Goal: Task Accomplishment & Management: Manage account settings

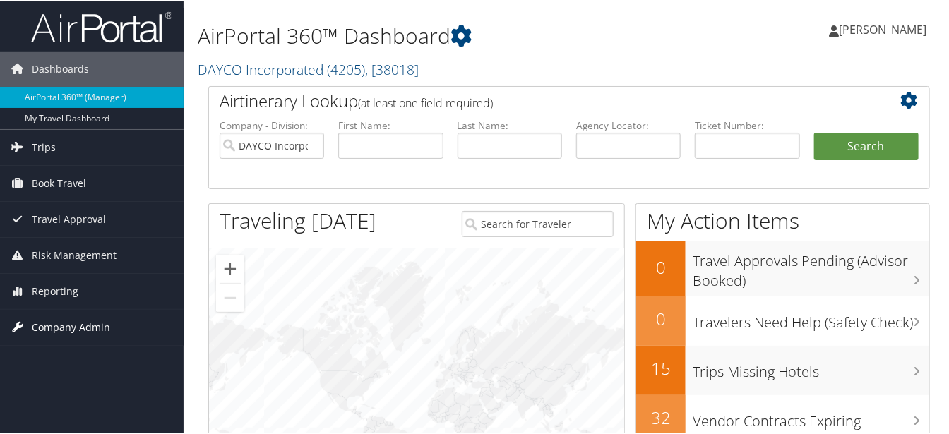
click at [43, 324] on span "Company Admin" at bounding box center [71, 326] width 78 height 35
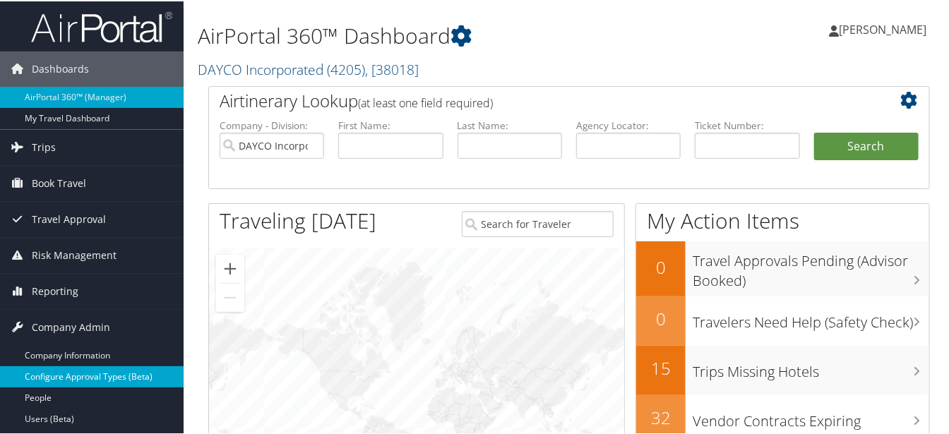
click at [78, 381] on link "Configure Approval Types (Beta)" at bounding box center [92, 375] width 184 height 21
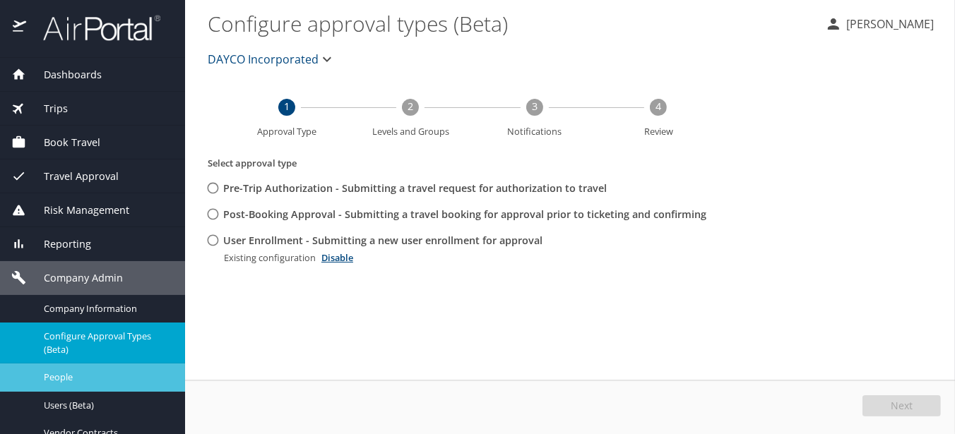
click at [52, 380] on span "People" at bounding box center [106, 377] width 124 height 13
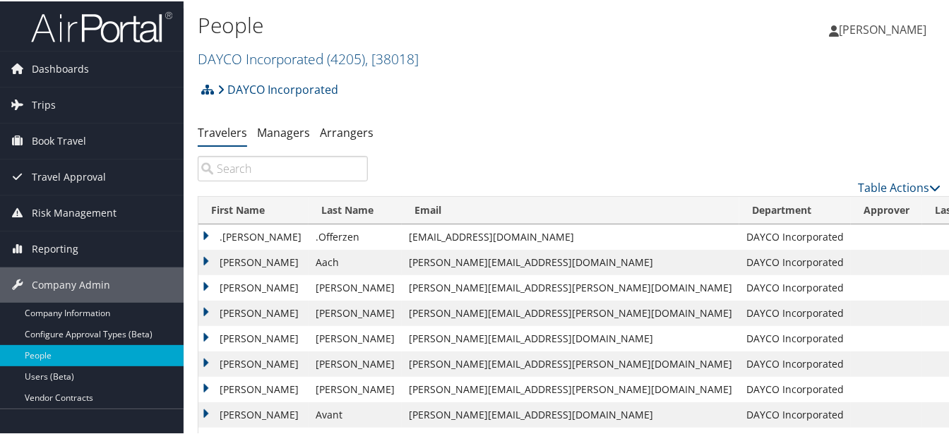
click at [237, 166] on input "search" at bounding box center [283, 167] width 170 height 25
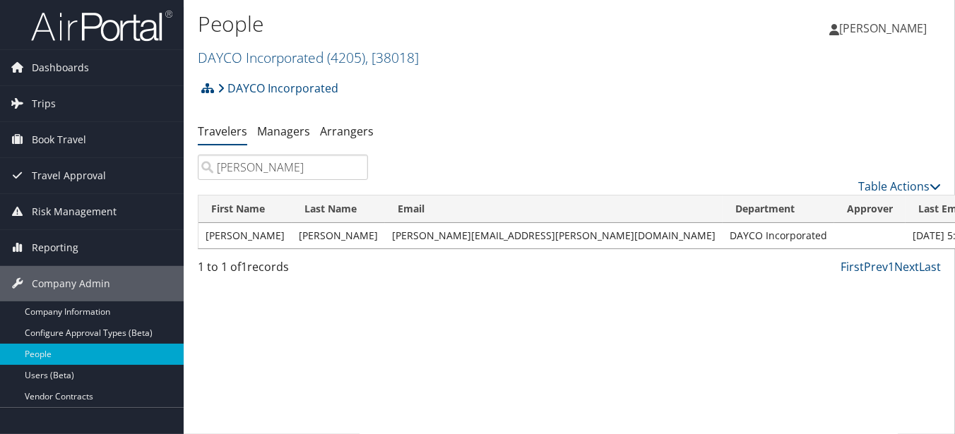
type input "frohock"
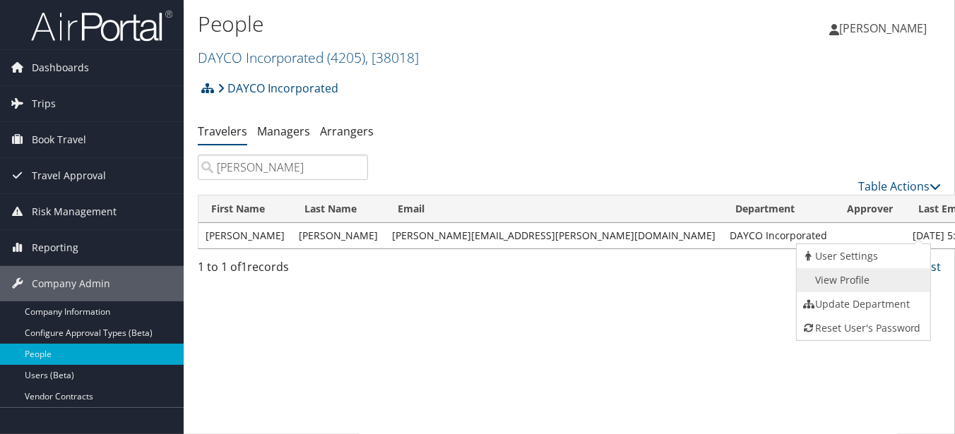
click at [874, 275] on link "View Profile" at bounding box center [861, 280] width 130 height 24
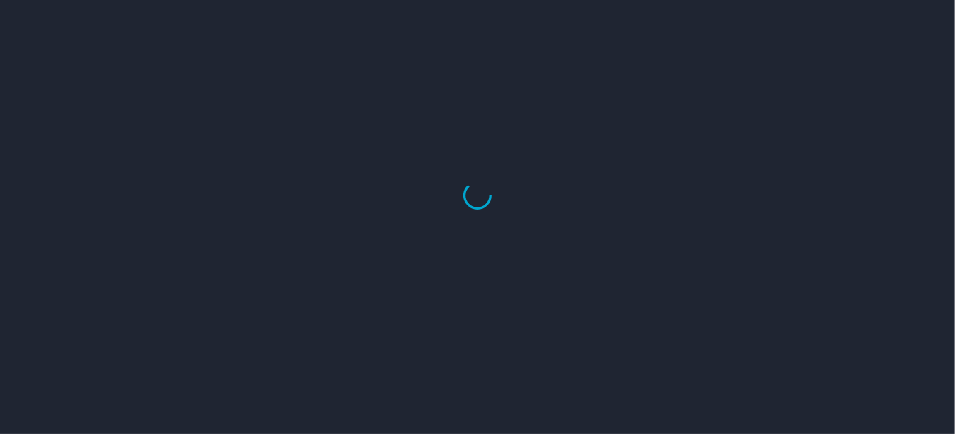
select select "US"
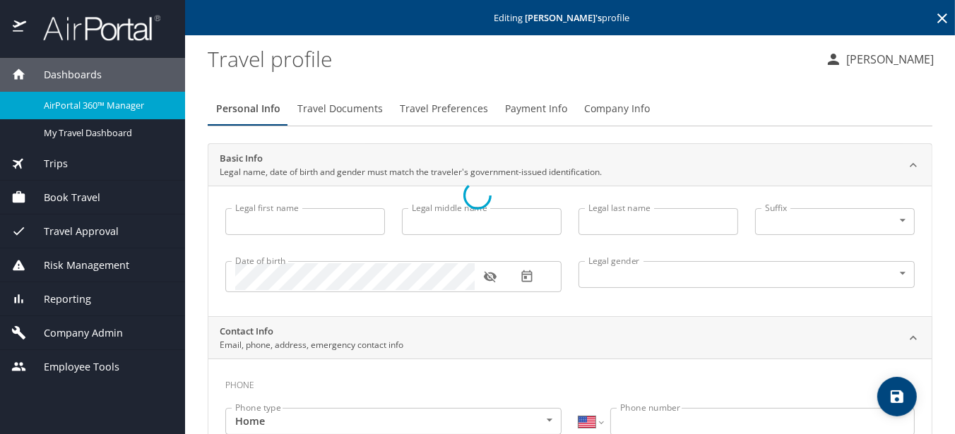
type input "[PERSON_NAME]"
type input "Male"
select select "US"
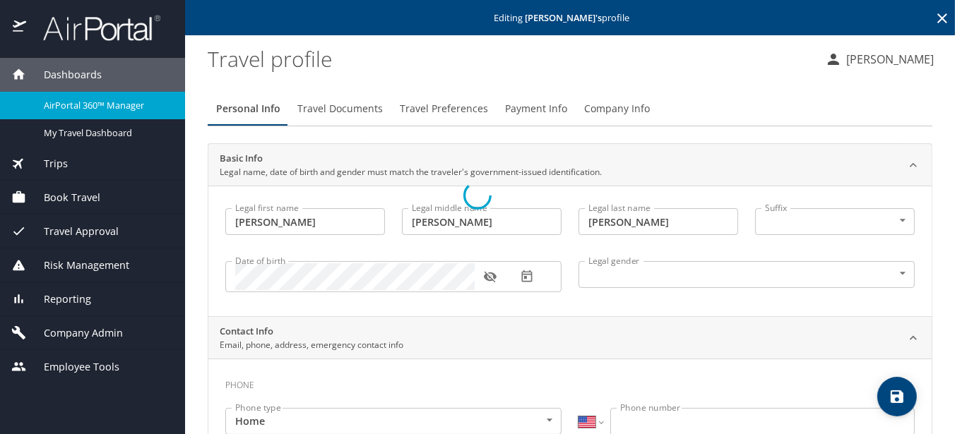
select select "US"
click at [340, 107] on span "Travel Documents" at bounding box center [339, 109] width 85 height 18
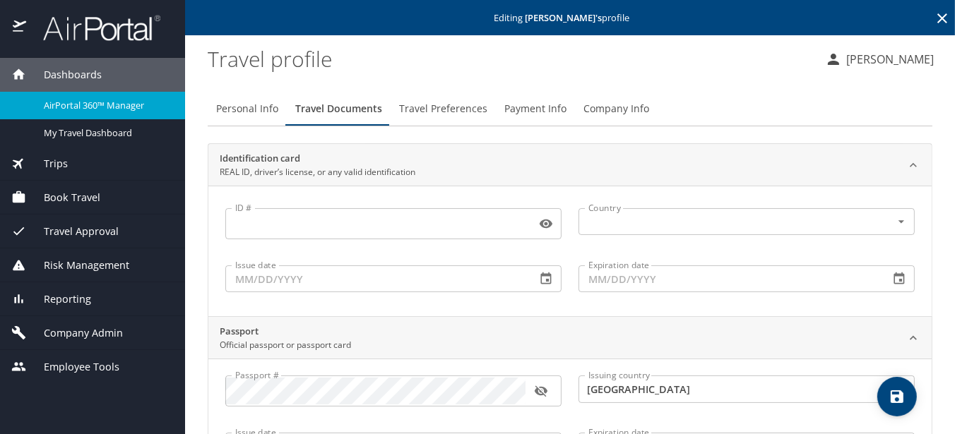
click at [544, 393] on icon "button" at bounding box center [541, 391] width 14 height 14
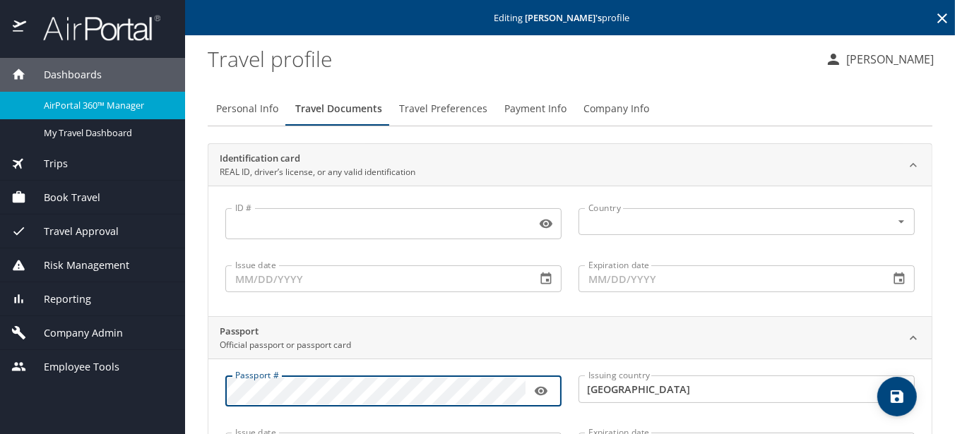
click at [570, 400] on div "Issuing country United States of America Issuing country" at bounding box center [746, 393] width 353 height 52
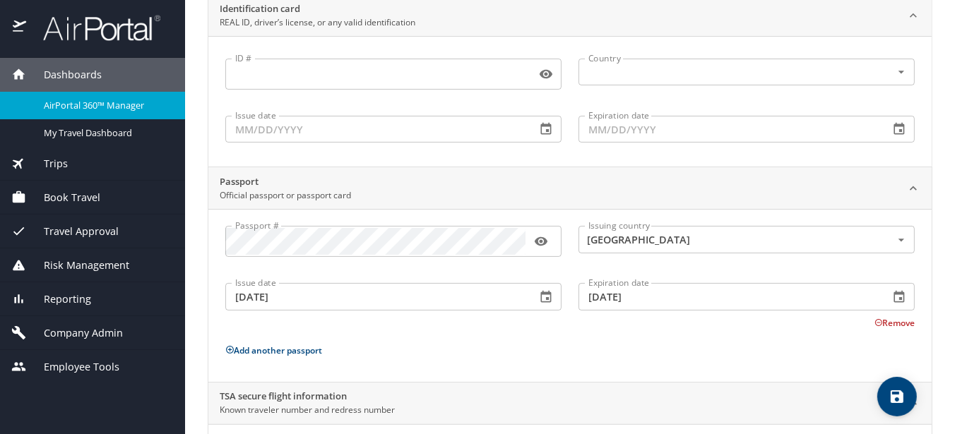
scroll to position [150, 0]
click at [400, 293] on input "09/06/2018" at bounding box center [374, 295] width 299 height 27
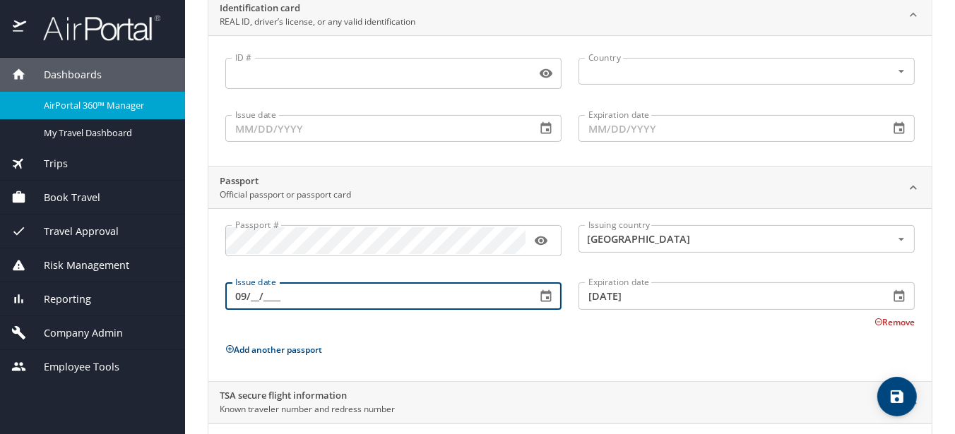
type input "0_/__/____"
click at [400, 293] on input "Issue date" at bounding box center [374, 295] width 299 height 27
type input "12/05/2024"
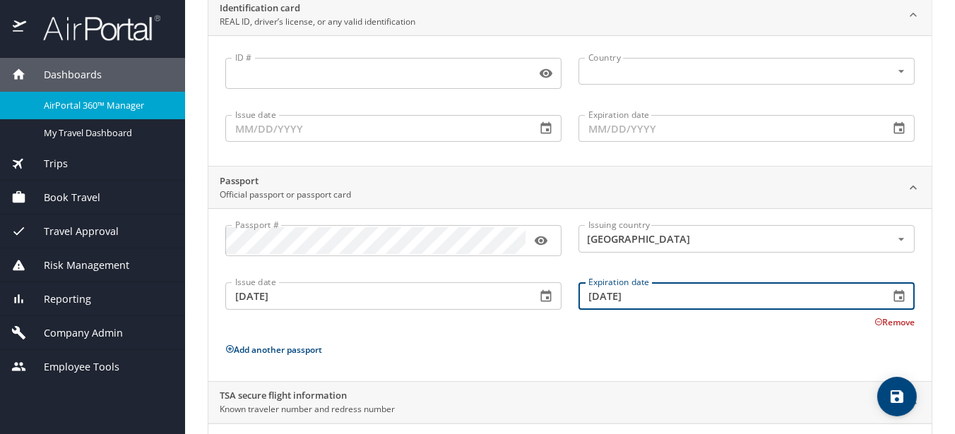
type input "12/04/2034"
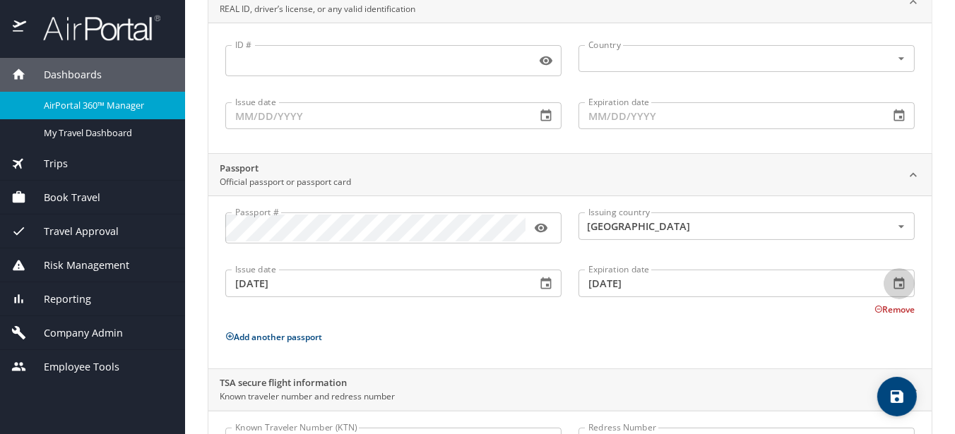
scroll to position [0, 0]
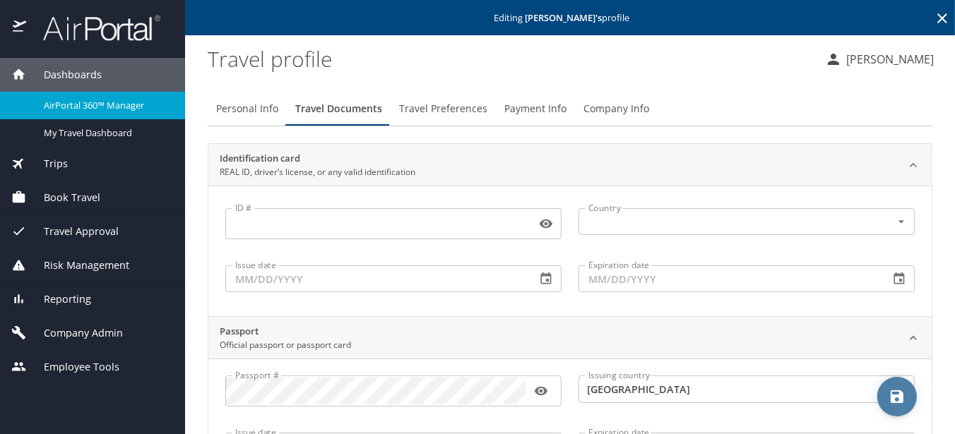
click at [902, 402] on icon "save" at bounding box center [896, 396] width 13 height 13
click at [900, 56] on p "Karen Lewis" at bounding box center [888, 59] width 92 height 17
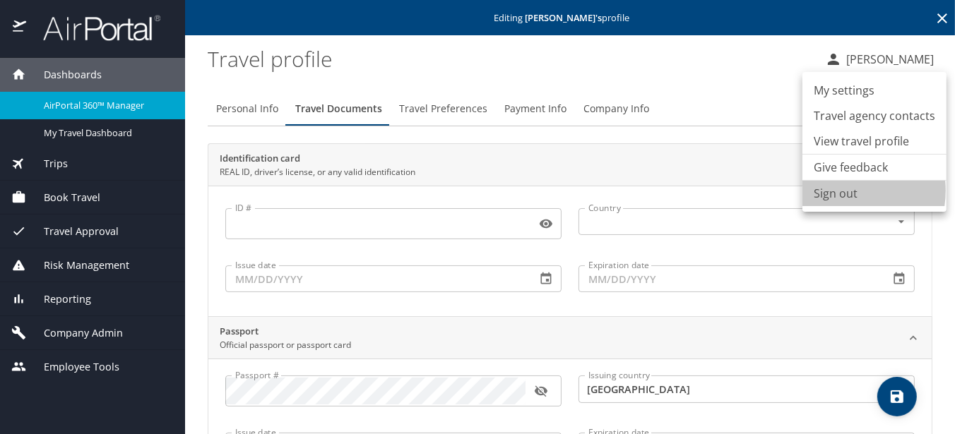
click at [837, 191] on li "Sign out" at bounding box center [874, 193] width 144 height 25
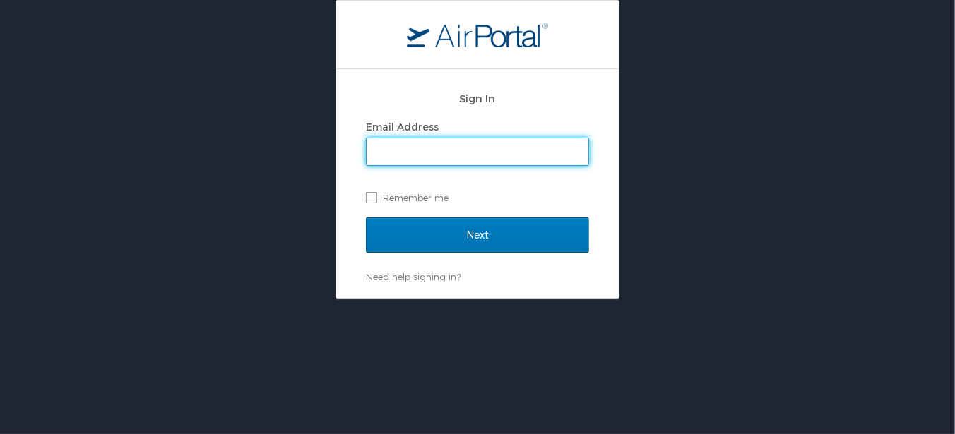
click at [454, 155] on input "Email Address" at bounding box center [477, 151] width 222 height 27
type input "[PERSON_NAME][EMAIL_ADDRESS][PERSON_NAME][DOMAIN_NAME]"
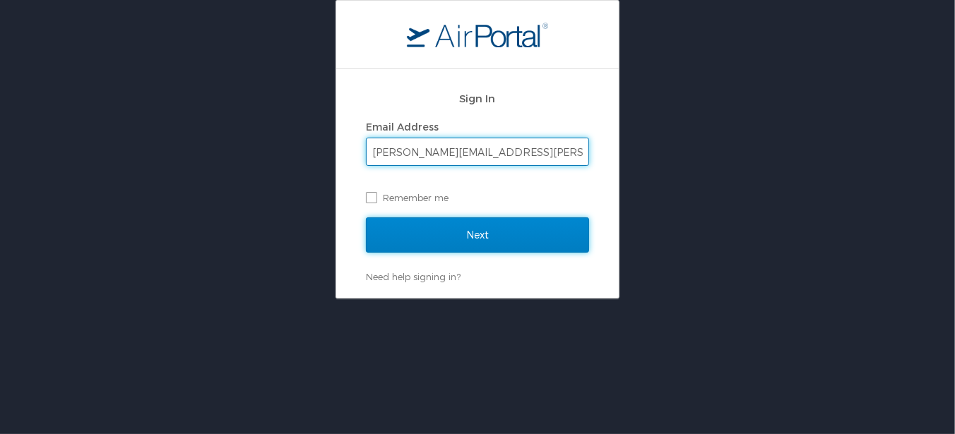
click at [431, 240] on input "Next" at bounding box center [477, 234] width 223 height 35
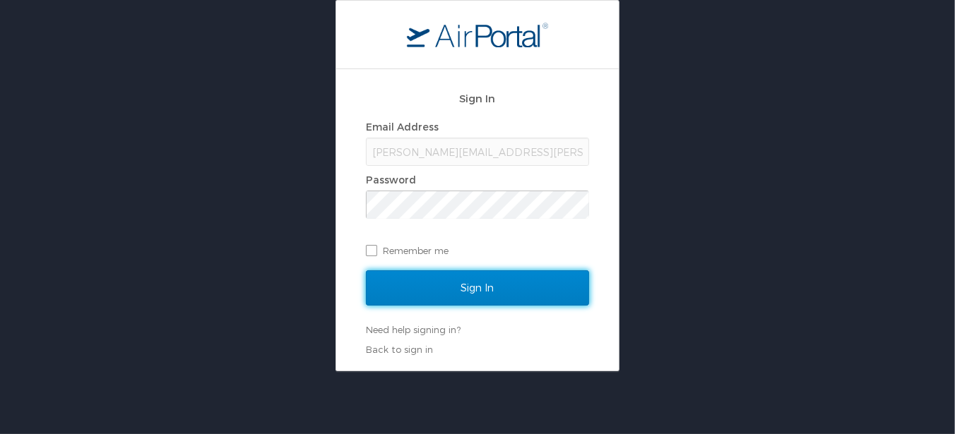
click at [374, 286] on input "Sign In" at bounding box center [477, 287] width 223 height 35
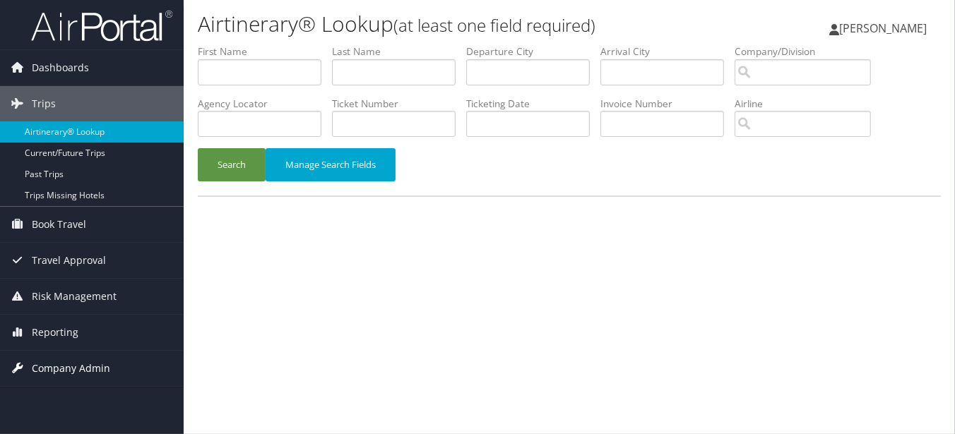
click at [49, 368] on span "Company Admin" at bounding box center [71, 368] width 78 height 35
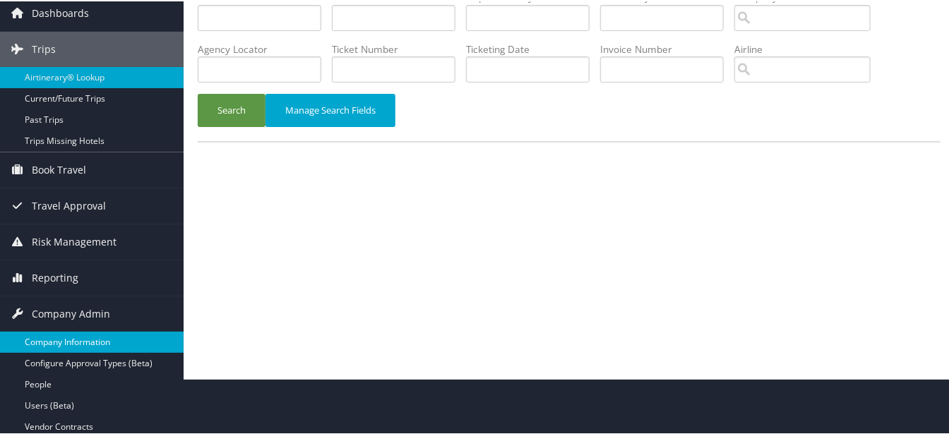
scroll to position [56, 0]
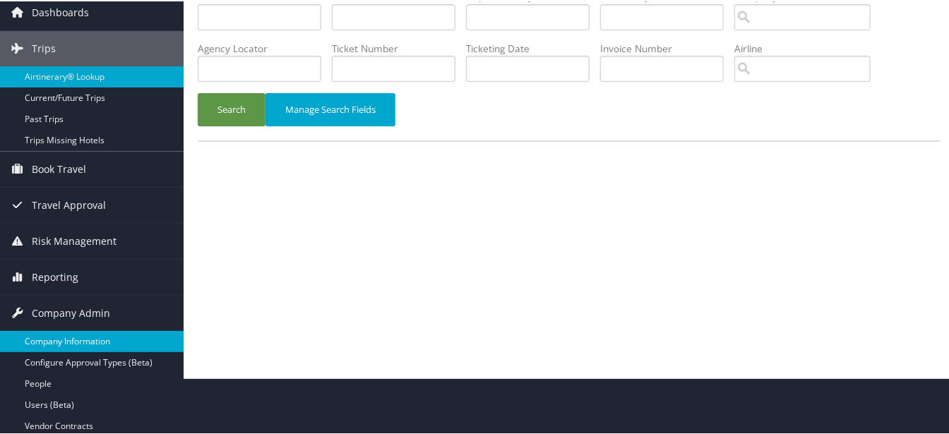
click at [50, 385] on link "People" at bounding box center [92, 382] width 184 height 21
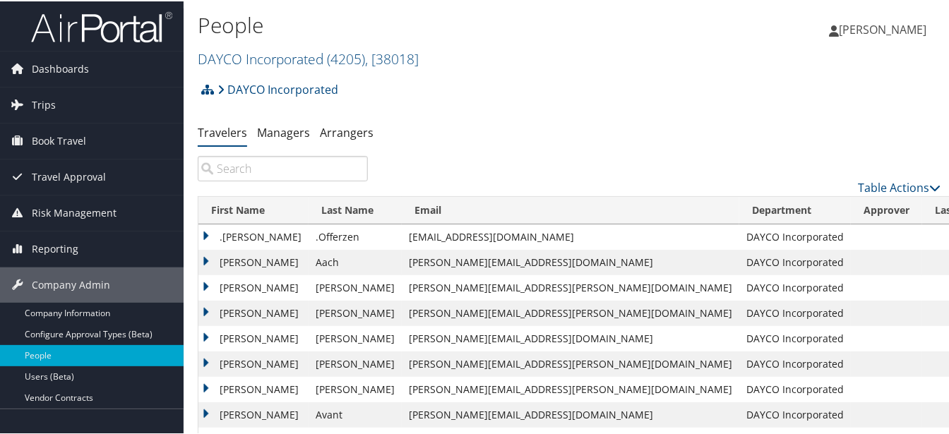
click at [276, 167] on input "search" at bounding box center [283, 167] width 170 height 25
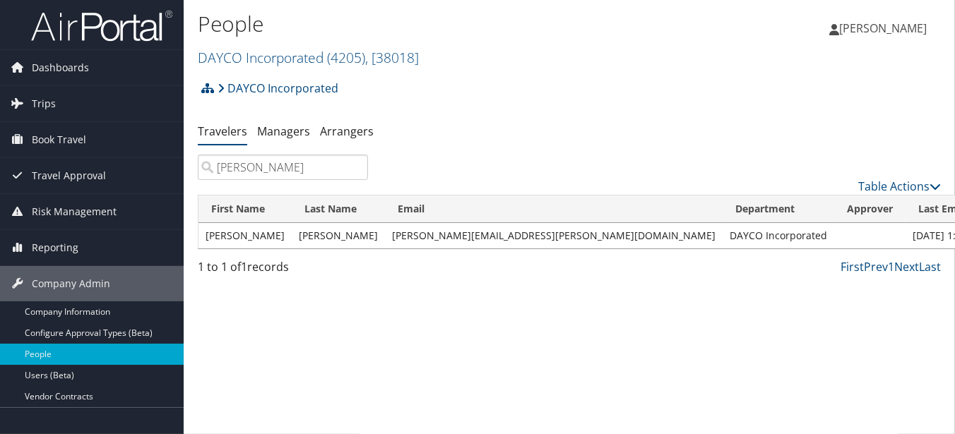
type input "frohock"
click at [238, 238] on td "Craig" at bounding box center [244, 235] width 93 height 25
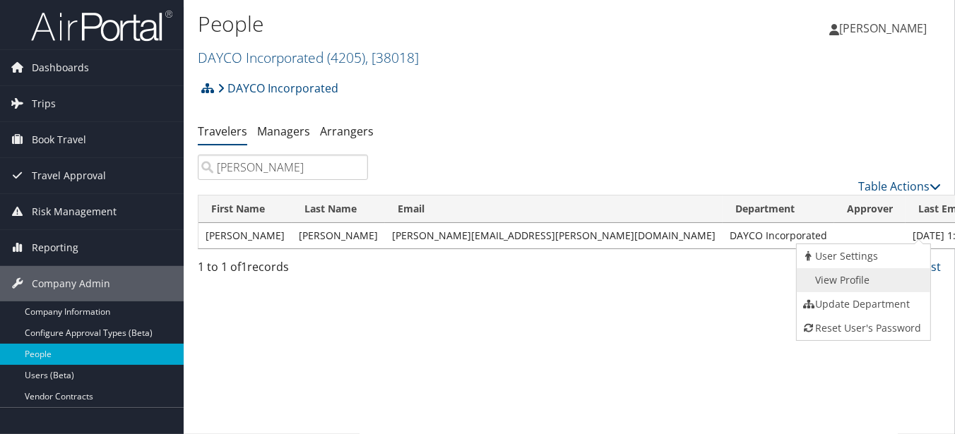
click at [874, 278] on link "View Profile" at bounding box center [861, 280] width 130 height 24
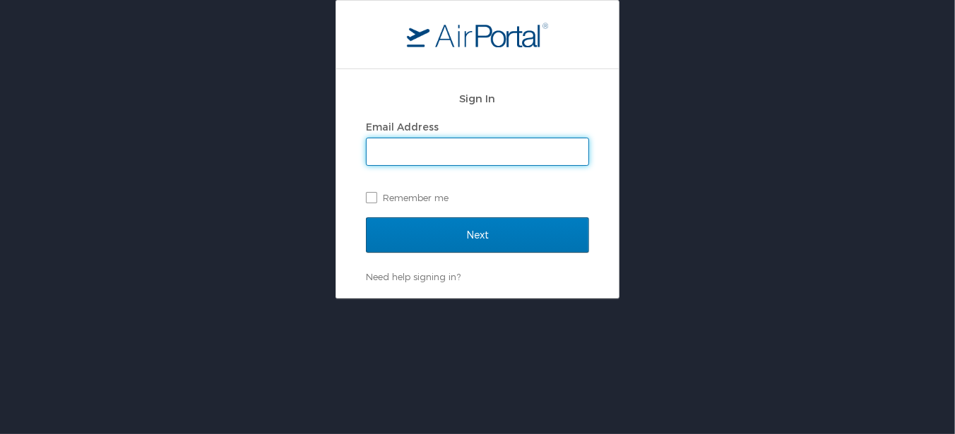
type input "[PERSON_NAME][EMAIL_ADDRESS][PERSON_NAME][DOMAIN_NAME]"
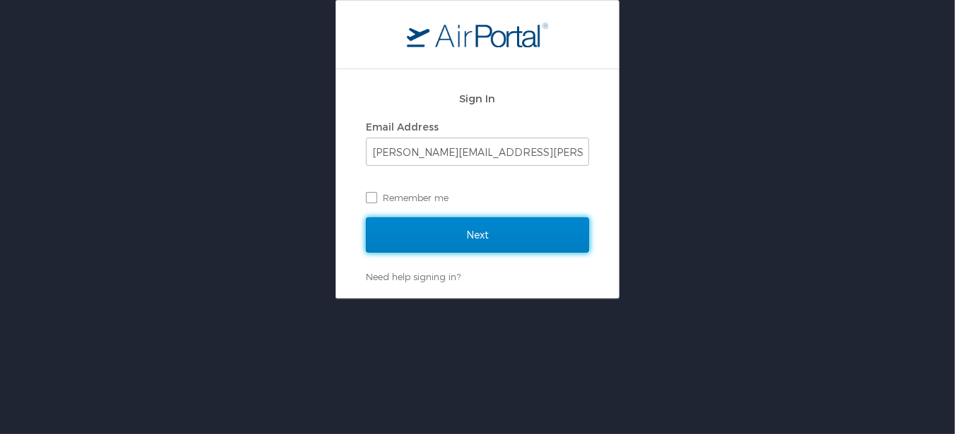
click at [478, 244] on input "Next" at bounding box center [477, 234] width 223 height 35
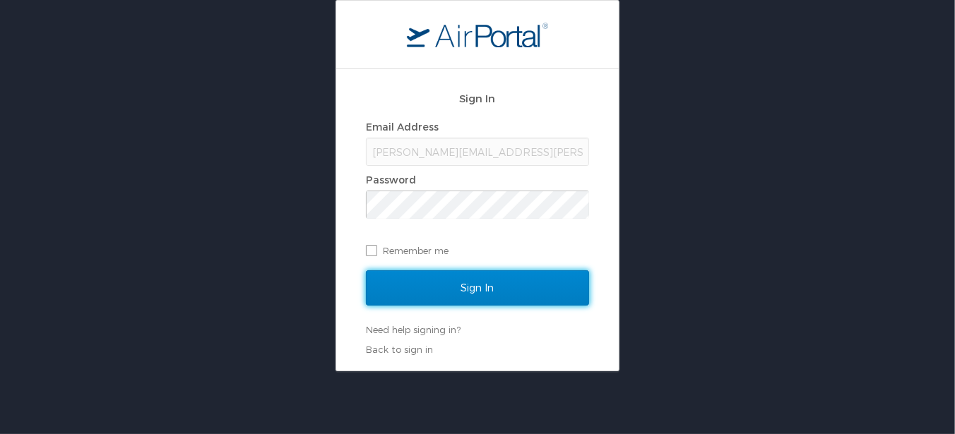
click at [482, 280] on input "Sign In" at bounding box center [477, 287] width 223 height 35
